Goal: Task Accomplishment & Management: Manage account settings

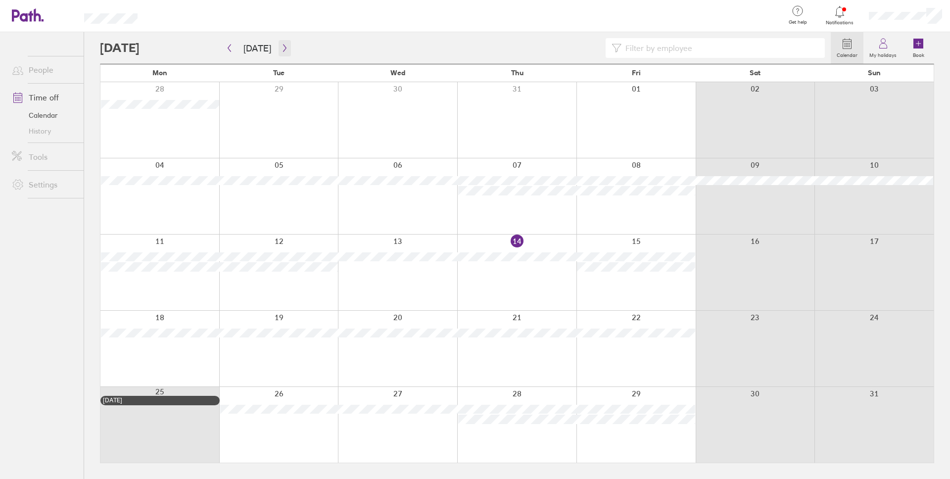
click at [283, 45] on icon "button" at bounding box center [284, 48] width 3 height 7
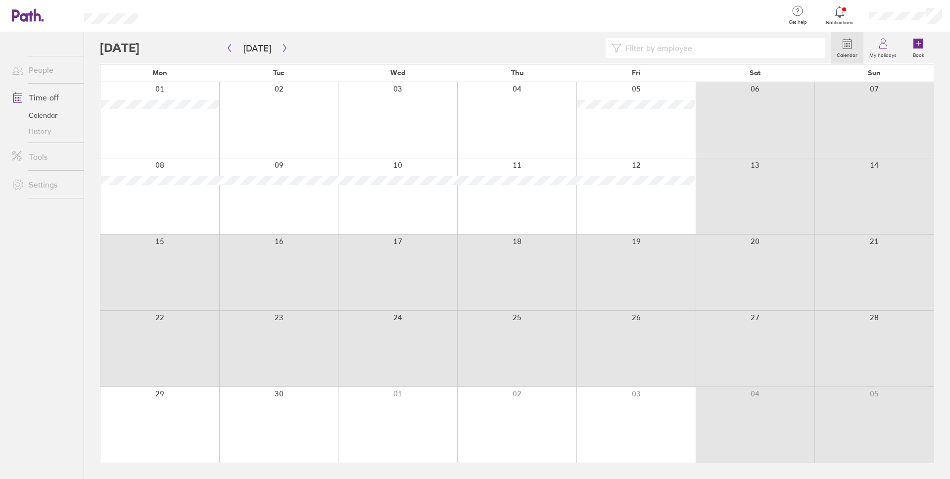
drag, startPoint x: 161, startPoint y: 245, endPoint x: 659, endPoint y: 333, distance: 505.4
click at [659, 333] on div "Mon Tue Wed Thu Fri Sat Sun 01 02 03 04 05 06 07 08 09 10 11 12 13 14 15 16 17 …" at bounding box center [517, 263] width 834 height 399
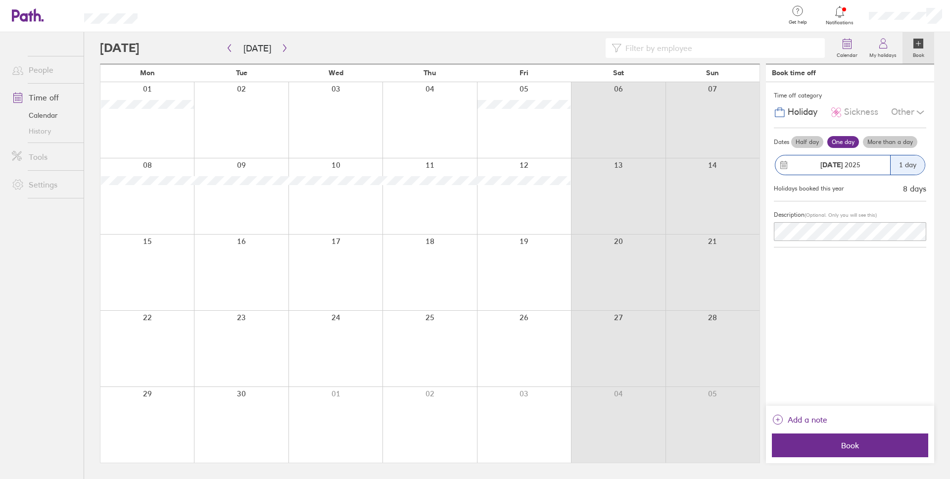
click at [880, 145] on label "More than a day" at bounding box center [890, 142] width 54 height 12
click at [0, 0] on input "More than a day" at bounding box center [0, 0] width 0 height 0
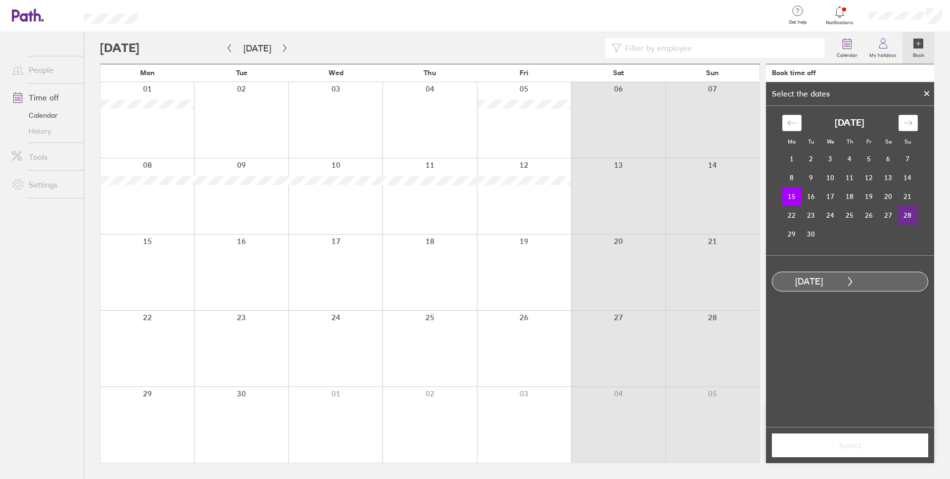
drag, startPoint x: 791, startPoint y: 195, endPoint x: 909, endPoint y: 215, distance: 118.9
click at [909, 215] on tbody "1 2 3 4 5 6 7 8 9 10 11 12 13 14 15 16 17 18 19 20 21 22 23 24 25 26 27 28 29 30" at bounding box center [849, 196] width 135 height 94
click at [794, 198] on td "15" at bounding box center [791, 196] width 19 height 19
click at [911, 214] on td "28" at bounding box center [907, 215] width 19 height 19
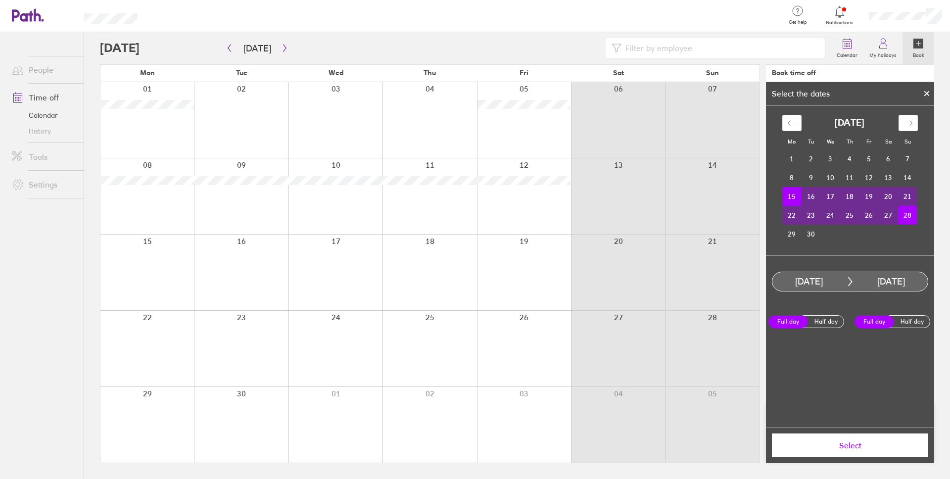
click at [845, 444] on span "Select" at bounding box center [850, 445] width 143 height 9
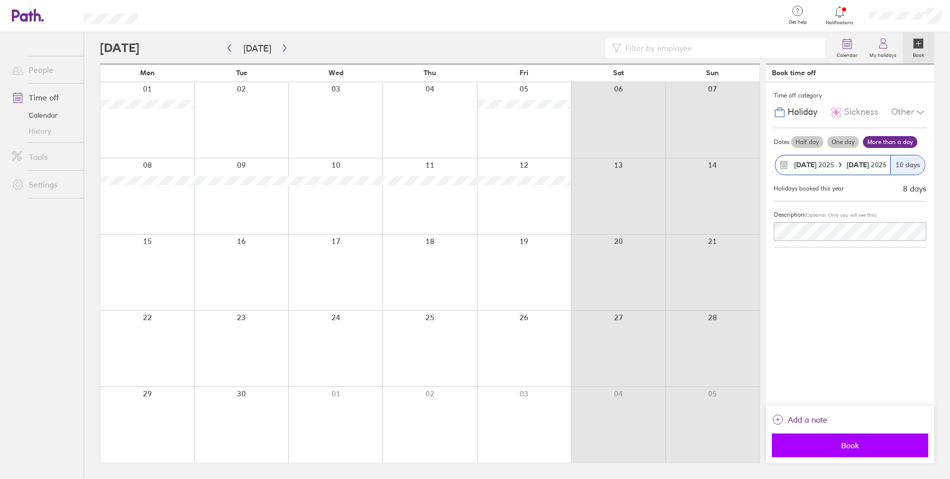
click at [827, 448] on span "Book" at bounding box center [850, 445] width 143 height 9
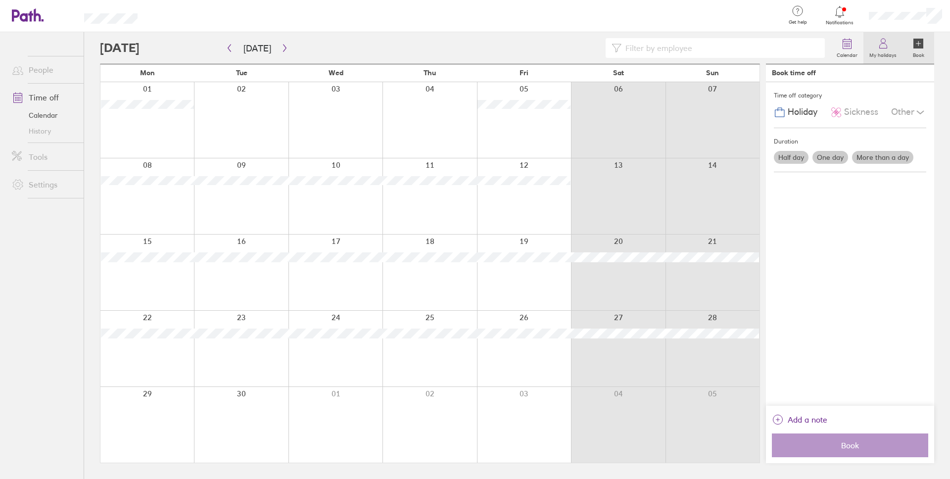
click at [893, 48] on link "My holidays" at bounding box center [883, 48] width 39 height 32
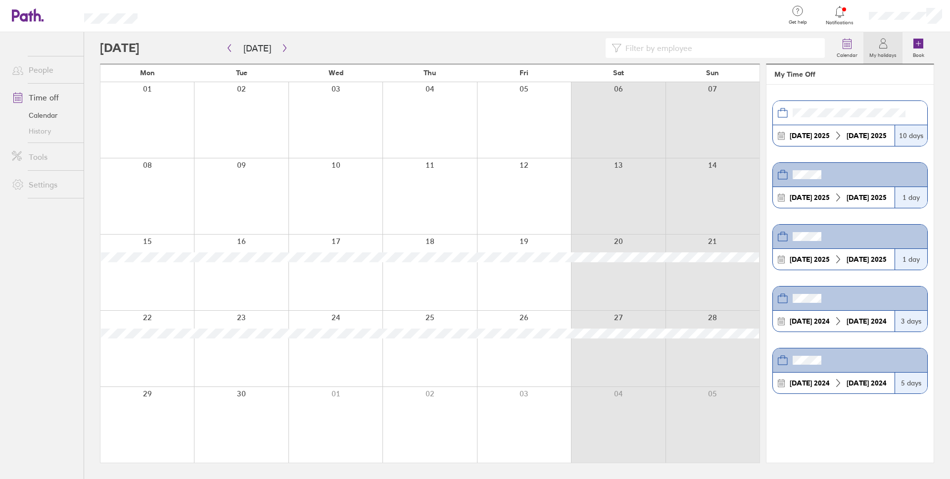
click at [893, 48] on link "My holidays" at bounding box center [883, 48] width 39 height 32
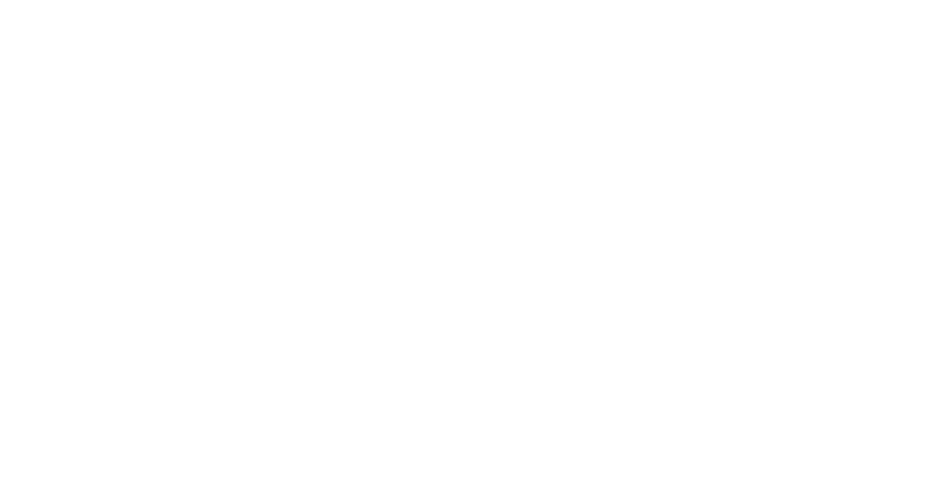
click at [941, 13] on div at bounding box center [475, 239] width 950 height 479
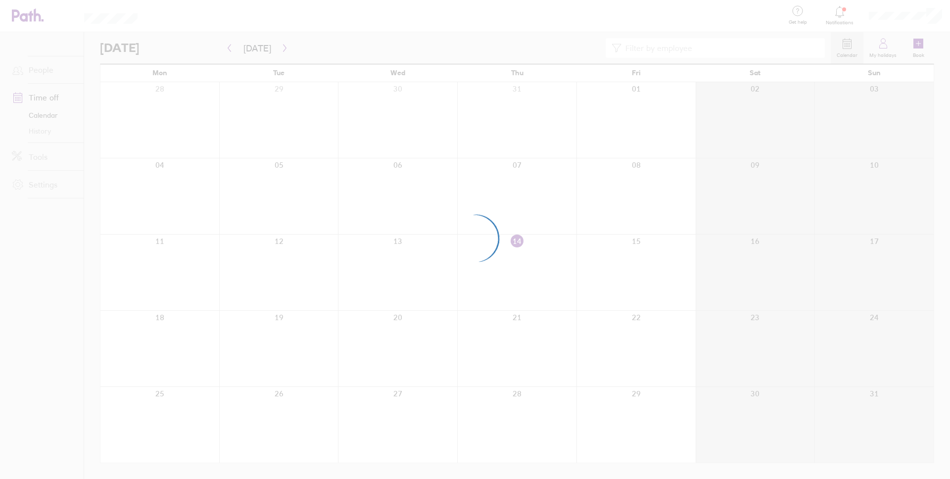
click at [43, 150] on div at bounding box center [475, 239] width 950 height 479
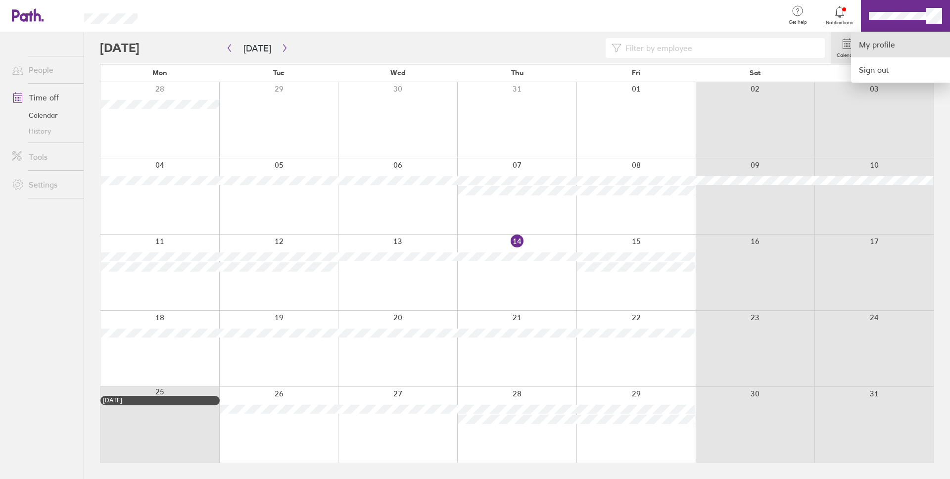
click at [876, 49] on link "My profile" at bounding box center [900, 44] width 99 height 25
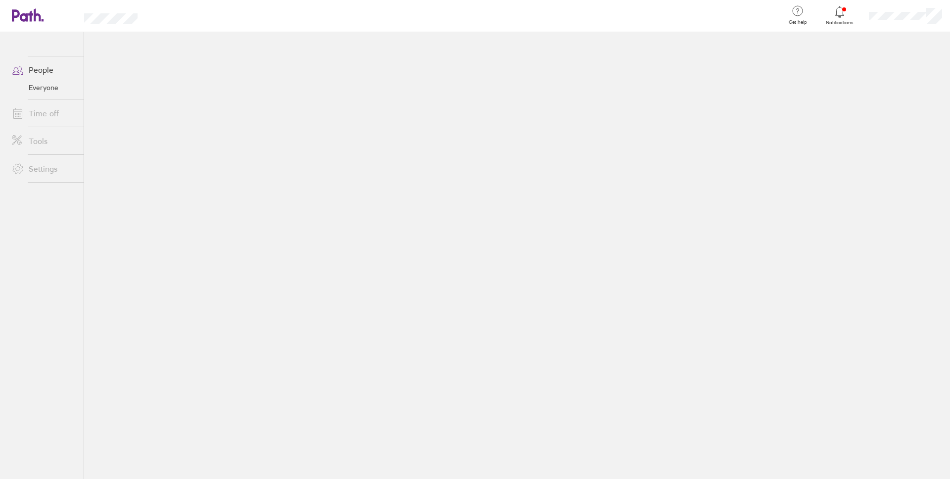
click at [38, 121] on link "Time off" at bounding box center [44, 113] width 80 height 20
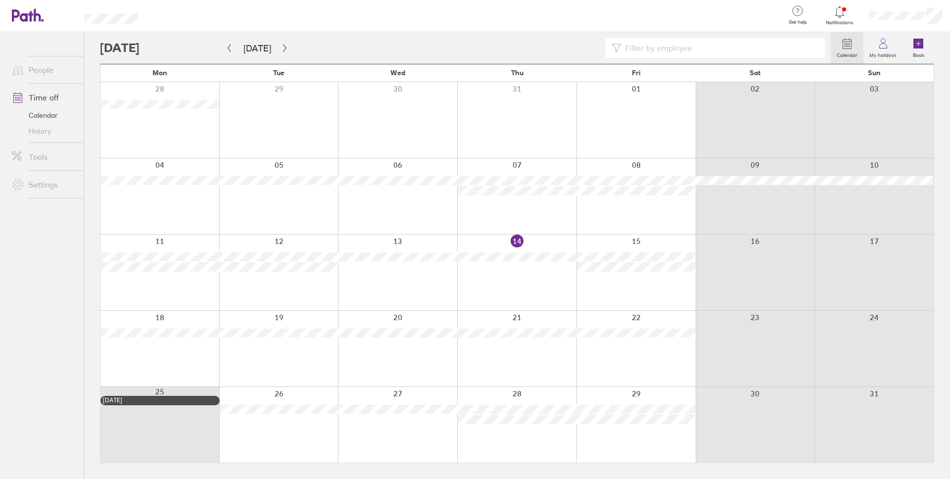
click at [37, 183] on link "Settings" at bounding box center [44, 185] width 80 height 20
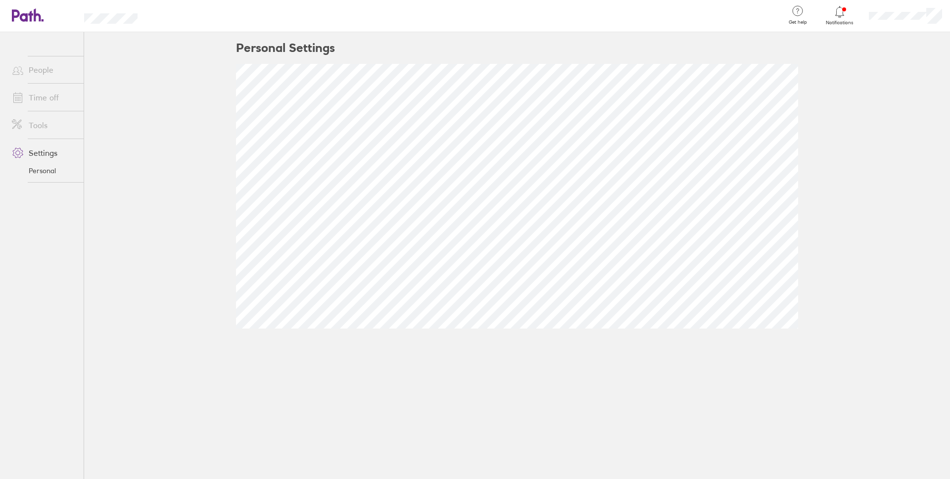
click at [42, 128] on link "Tools" at bounding box center [44, 125] width 80 height 20
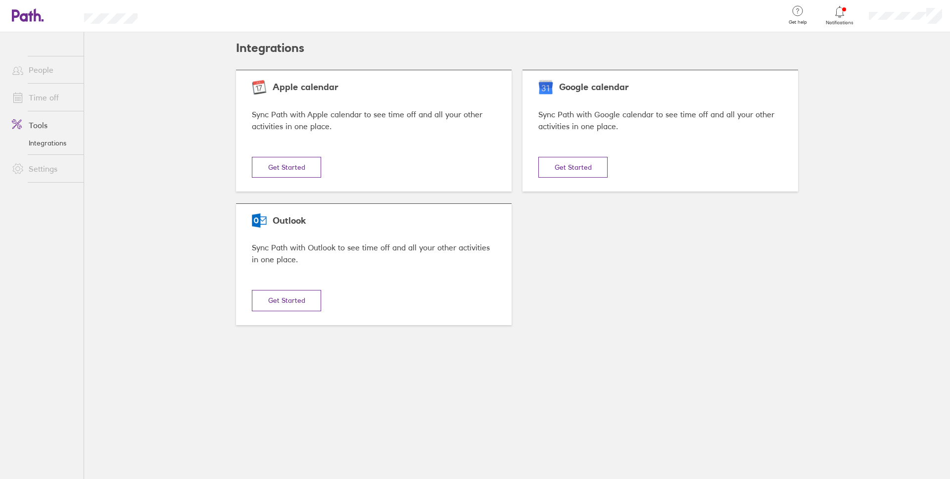
click at [45, 95] on link "Time off" at bounding box center [44, 98] width 80 height 20
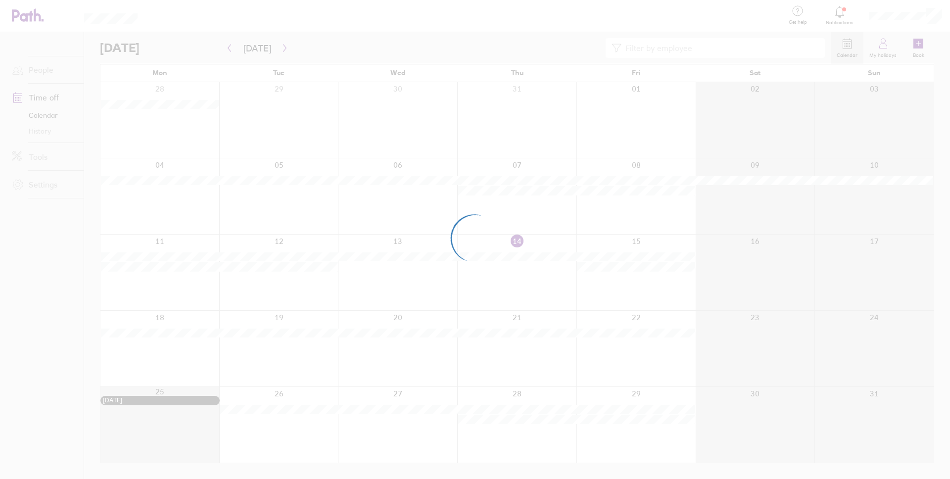
click at [887, 50] on div at bounding box center [475, 239] width 950 height 479
click at [889, 50] on div at bounding box center [475, 239] width 950 height 479
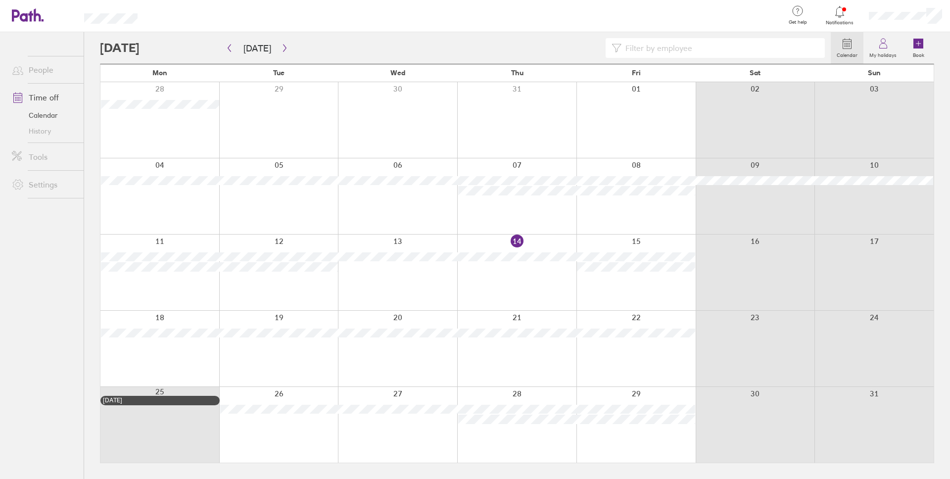
click at [889, 50] on label "My holidays" at bounding box center [883, 53] width 39 height 9
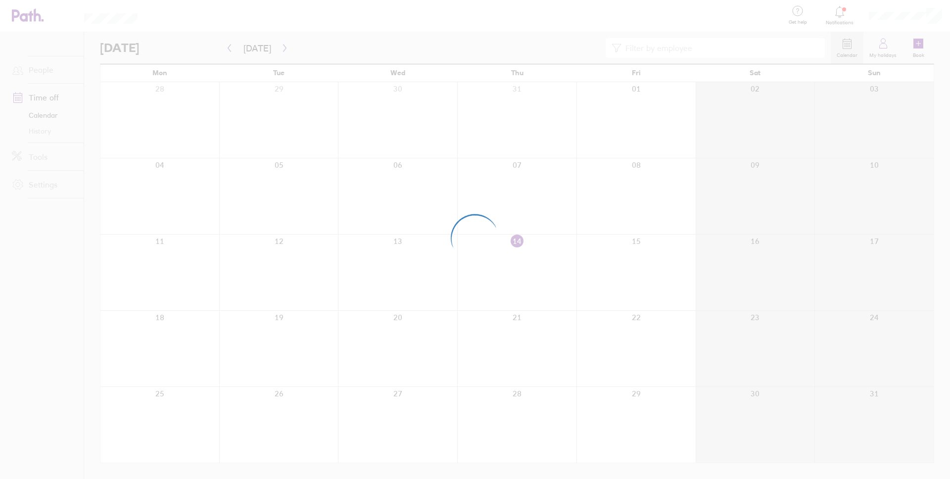
click at [844, 14] on div at bounding box center [475, 239] width 950 height 479
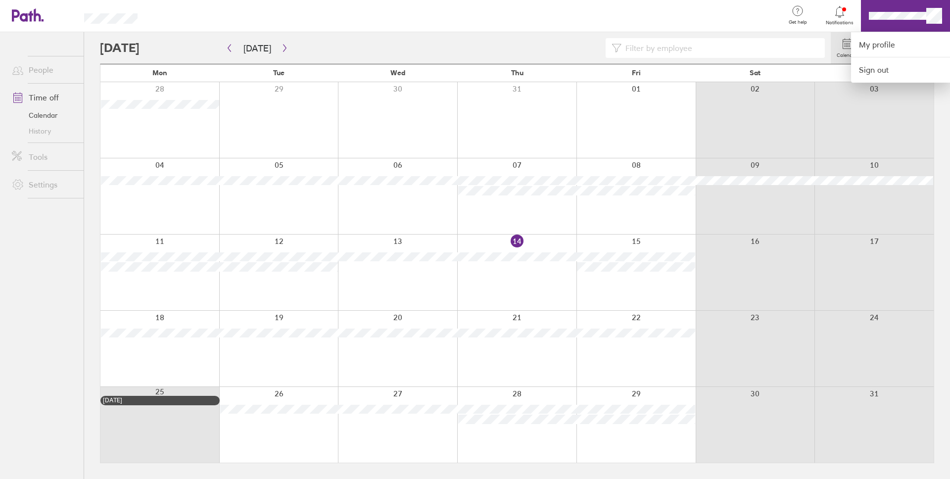
click at [36, 75] on div at bounding box center [475, 239] width 950 height 479
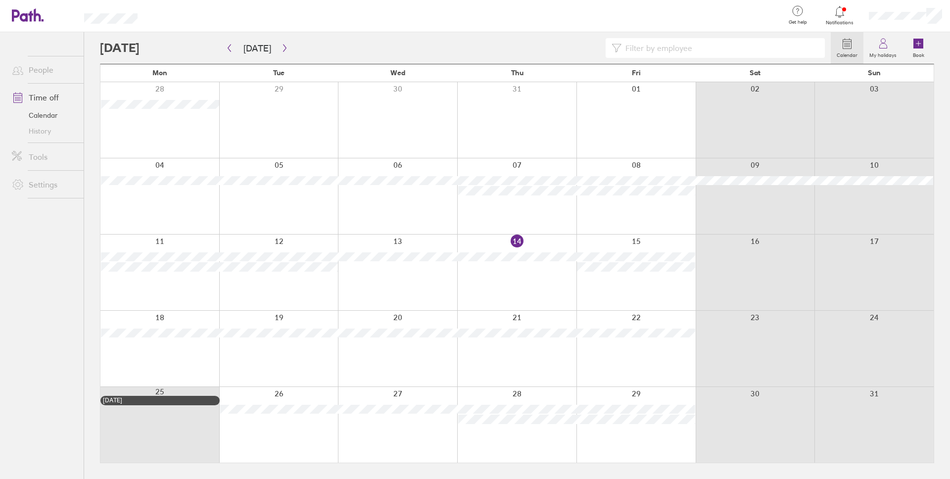
click at [36, 75] on link "People" at bounding box center [44, 70] width 80 height 20
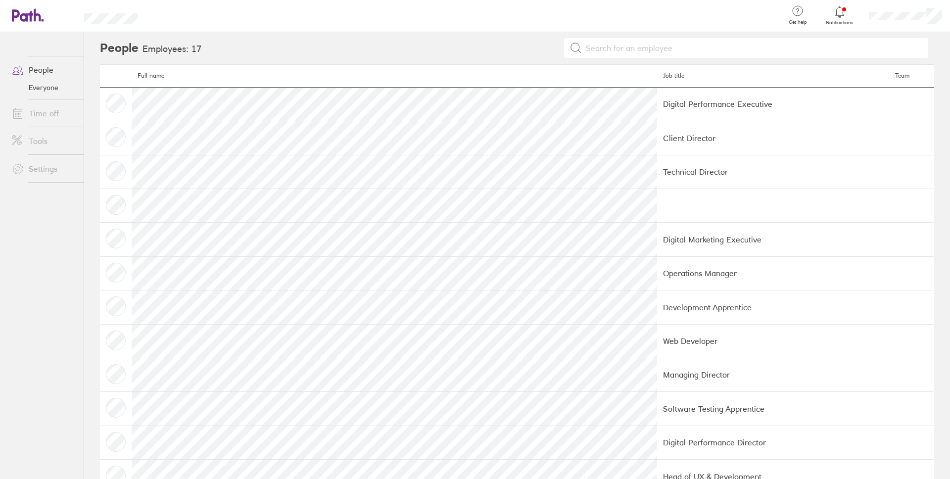
click at [831, 15] on div at bounding box center [840, 12] width 32 height 14
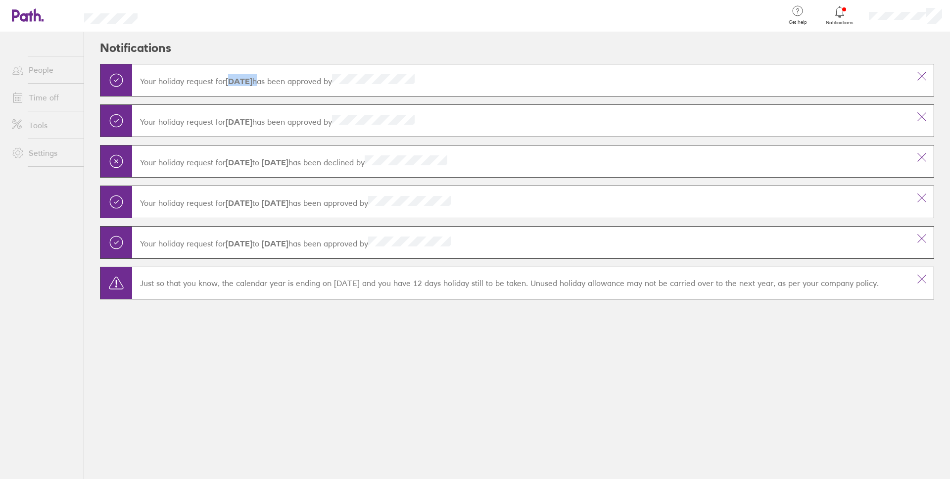
drag, startPoint x: 233, startPoint y: 83, endPoint x: 273, endPoint y: 82, distance: 39.6
click at [273, 82] on p "Your holiday request for 30-04-2025 has been approved by" at bounding box center [521, 80] width 762 height 12
drag, startPoint x: 236, startPoint y: 113, endPoint x: 271, endPoint y: 126, distance: 37.0
click at [271, 126] on div "Your holiday request for 29-04-2025 has been approved by" at bounding box center [521, 121] width 778 height 28
click at [239, 224] on main "Your holiday request for 30-04-2025 has been approved by Your holiday request f…" at bounding box center [517, 193] width 834 height 259
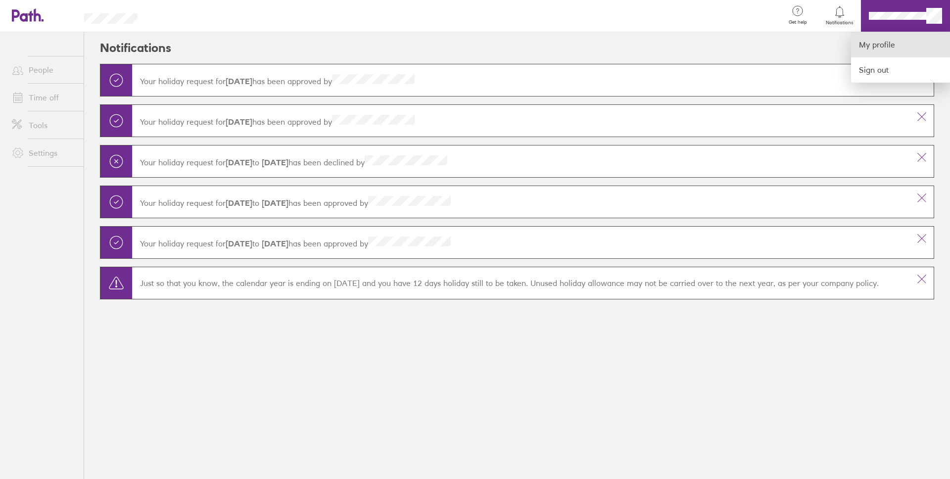
click at [895, 39] on link "My profile" at bounding box center [900, 44] width 99 height 25
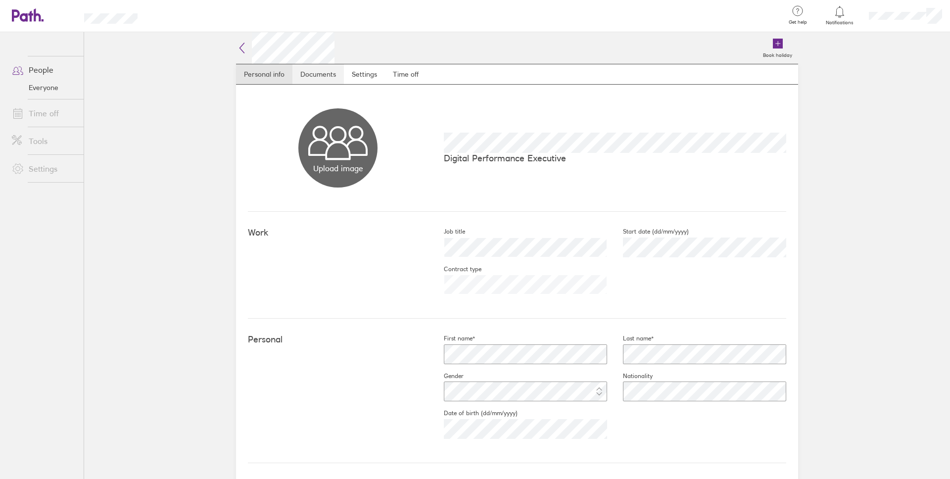
click at [322, 80] on link "Documents" at bounding box center [317, 74] width 51 height 20
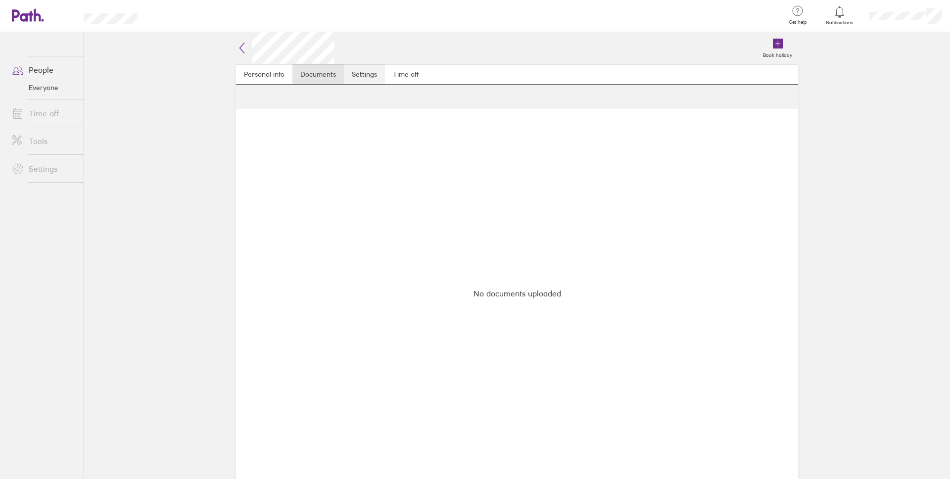
click at [357, 81] on link "Settings" at bounding box center [364, 74] width 41 height 20
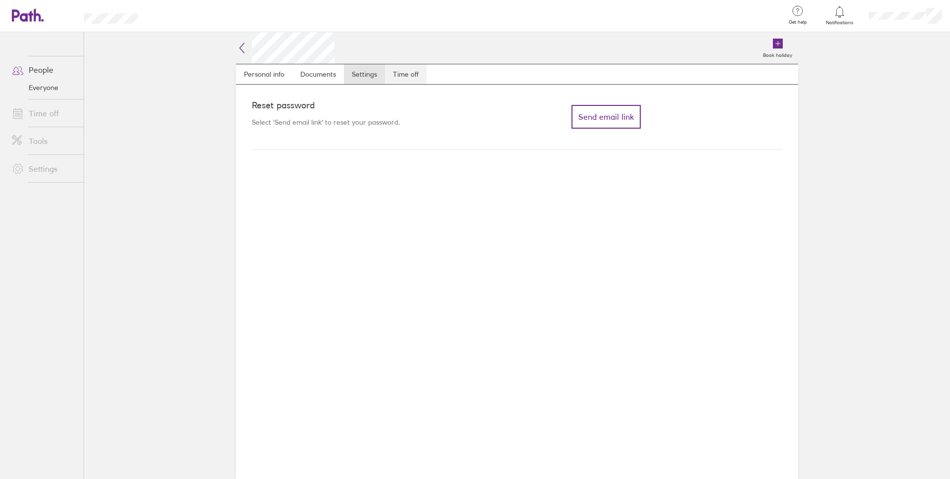
click at [407, 73] on link "Time off" at bounding box center [406, 74] width 42 height 20
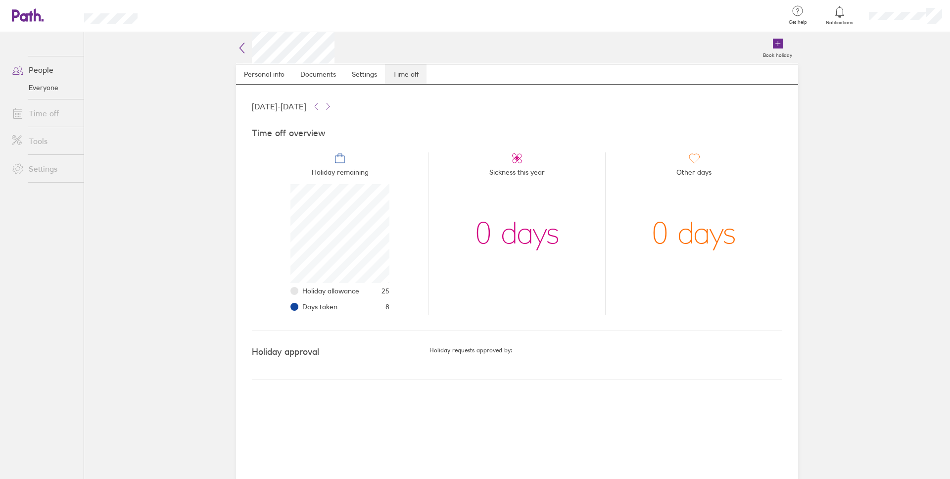
scroll to position [99, 99]
drag, startPoint x: 387, startPoint y: 307, endPoint x: 398, endPoint y: 307, distance: 10.9
click at [398, 307] on li "Holiday remaining Holiday allowance 25 Days taken 8" at bounding box center [340, 233] width 177 height 162
click at [253, 77] on link "Personal info" at bounding box center [264, 74] width 56 height 20
